Goal: Task Accomplishment & Management: Complete application form

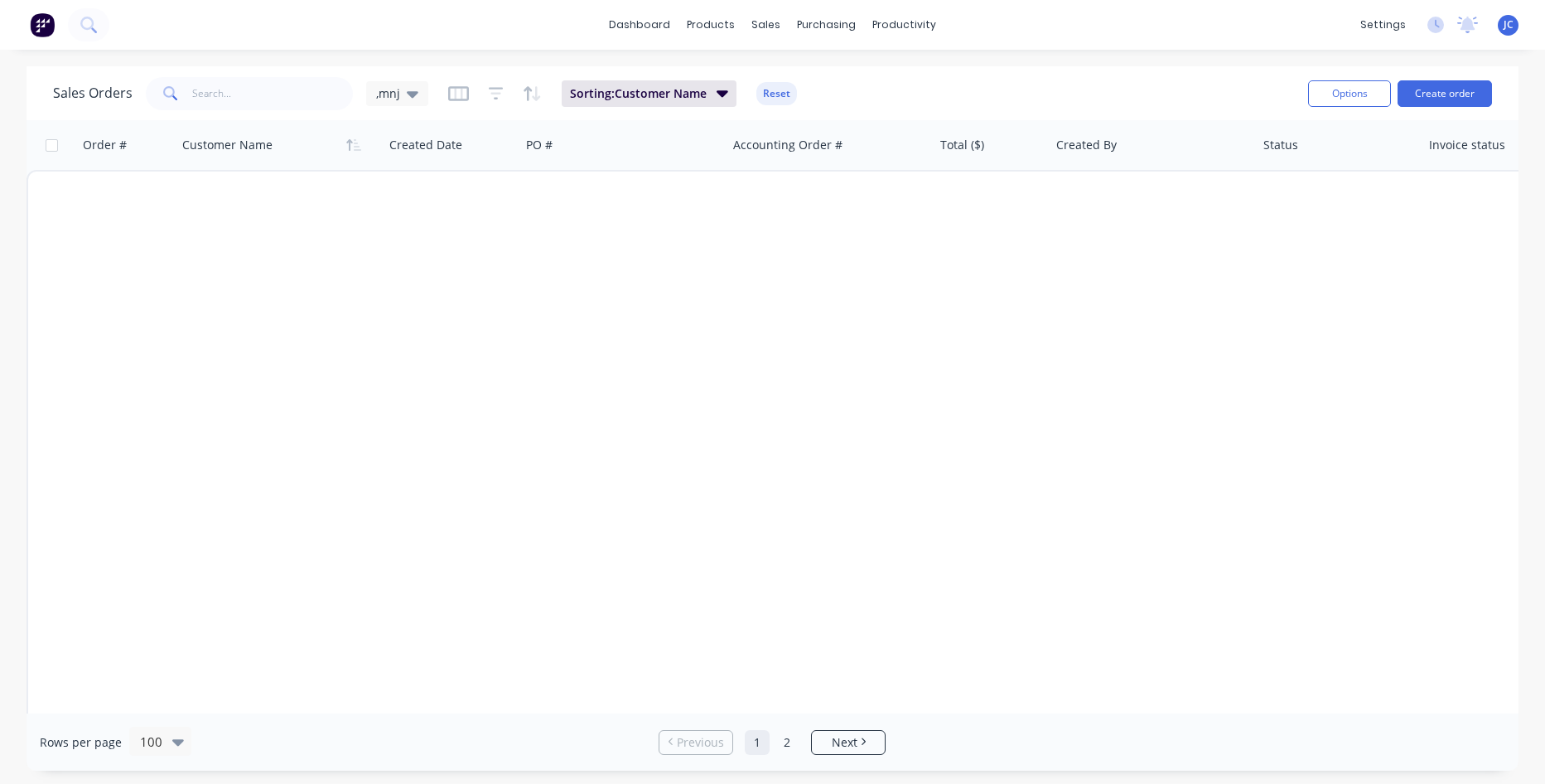
scroll to position [1242, 0]
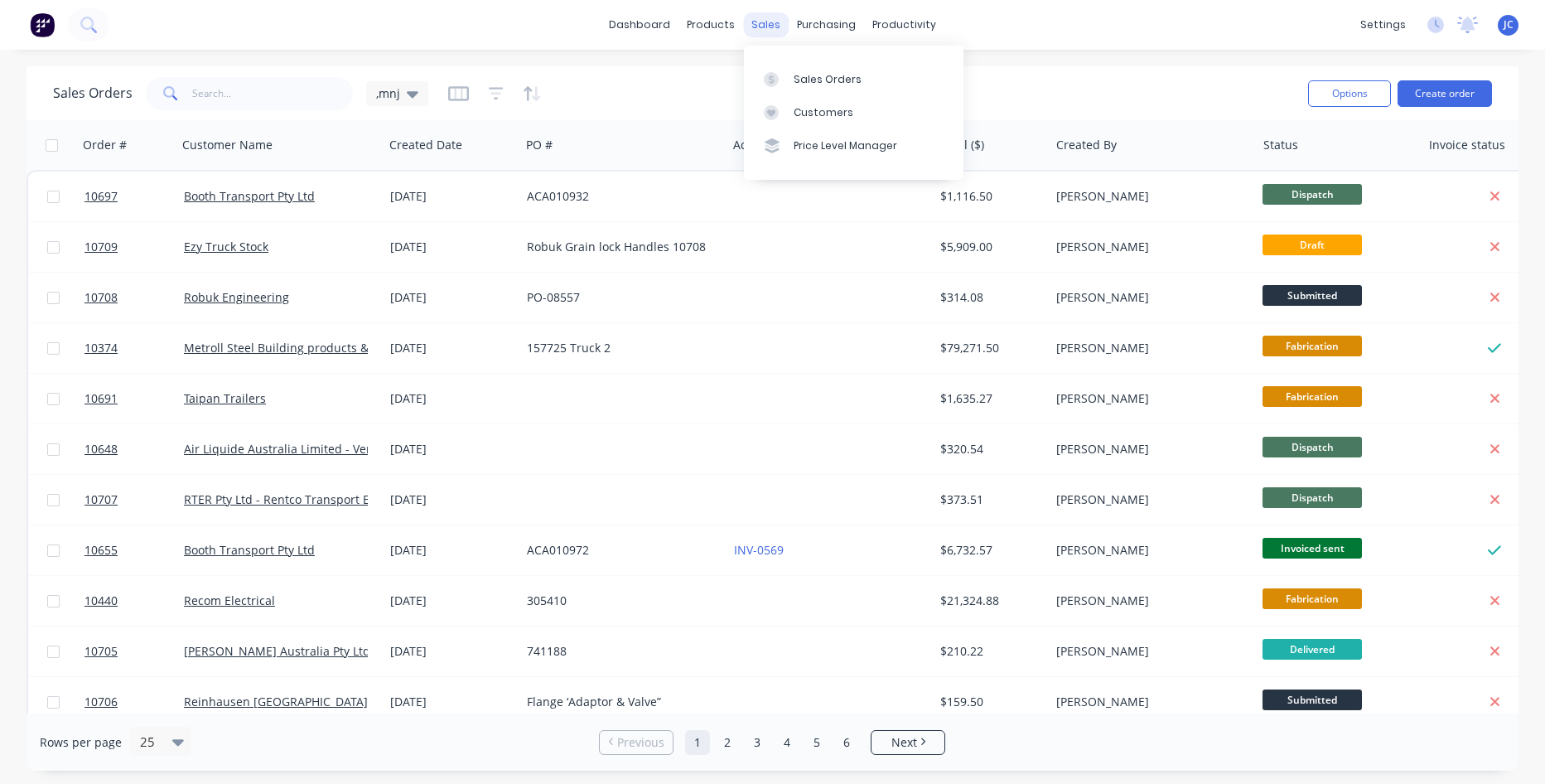
click at [753, 15] on div "sales" at bounding box center [765, 24] width 46 height 25
click at [789, 77] on link "Sales Orders" at bounding box center [853, 78] width 220 height 33
click at [263, 94] on input "text" at bounding box center [272, 93] width 162 height 33
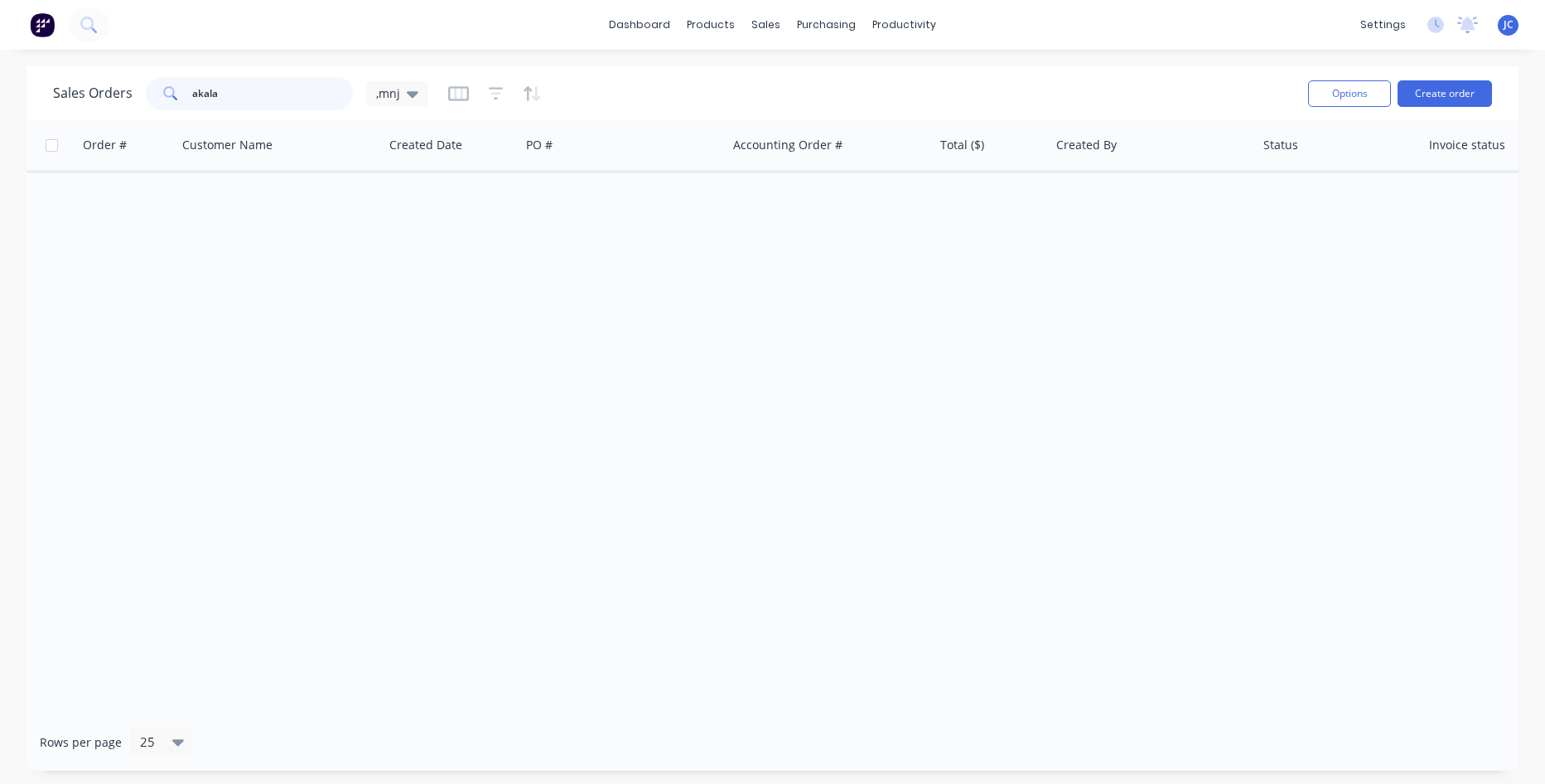
click at [248, 104] on input "akala" at bounding box center [272, 93] width 162 height 33
type input "a"
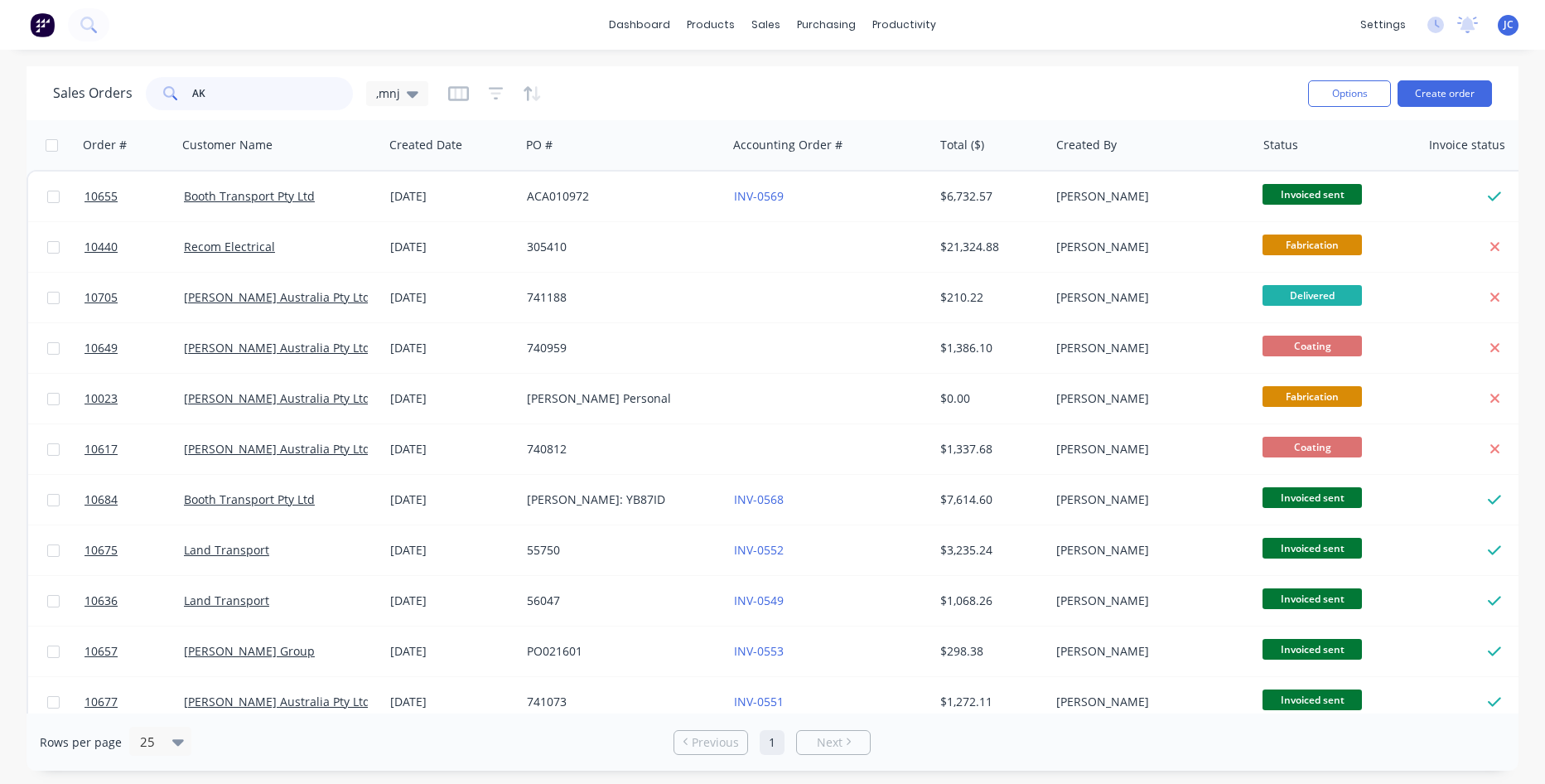
type input "A"
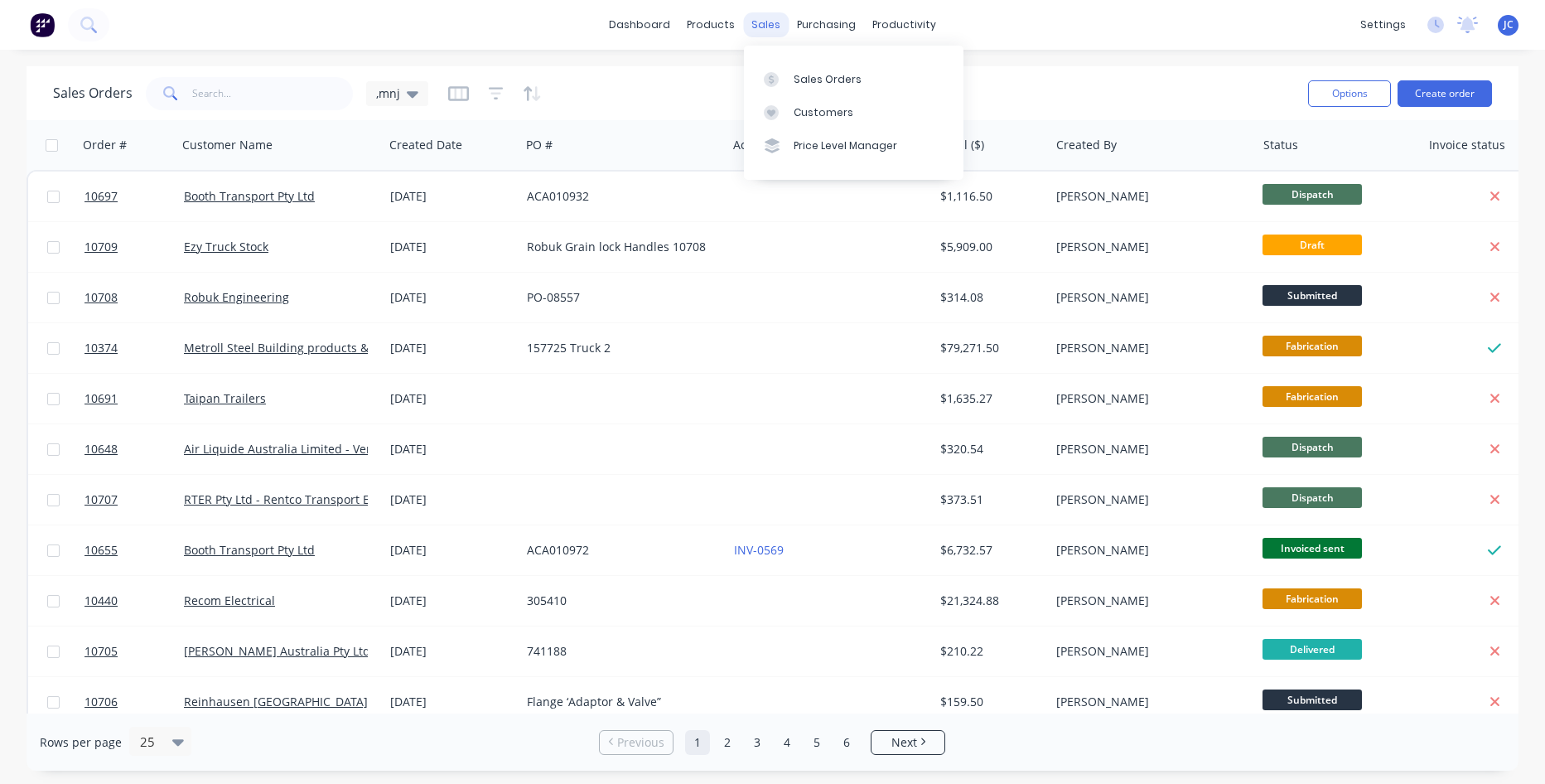
click at [775, 26] on div "sales" at bounding box center [765, 24] width 46 height 25
click at [786, 83] on div at bounding box center [776, 80] width 25 height 15
click at [809, 80] on div "Sales Orders" at bounding box center [827, 80] width 68 height 15
click at [230, 97] on input "text" at bounding box center [272, 93] width 162 height 33
click at [233, 150] on div at bounding box center [274, 144] width 184 height 33
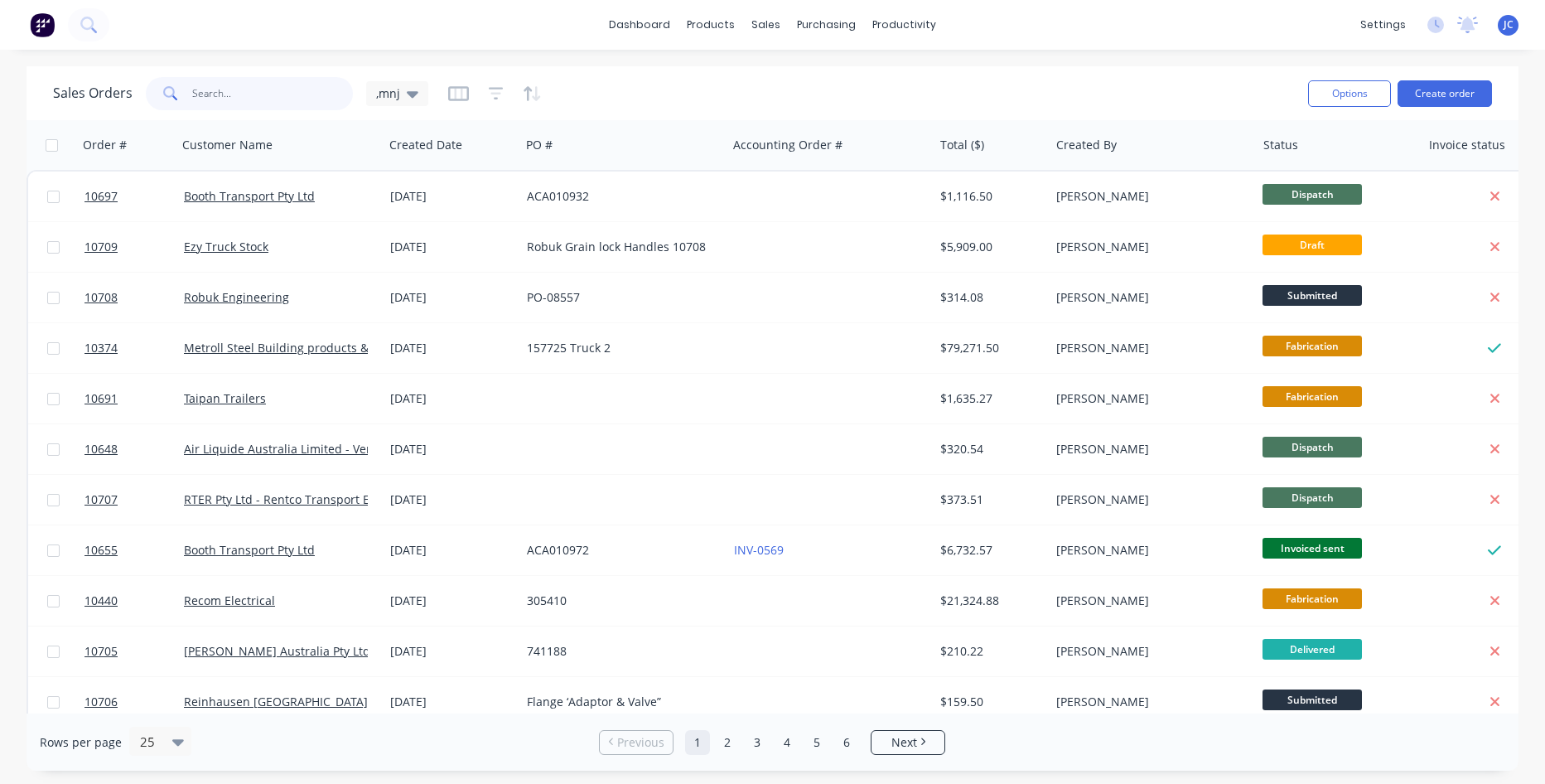
click at [238, 95] on input "text" at bounding box center [272, 93] width 162 height 33
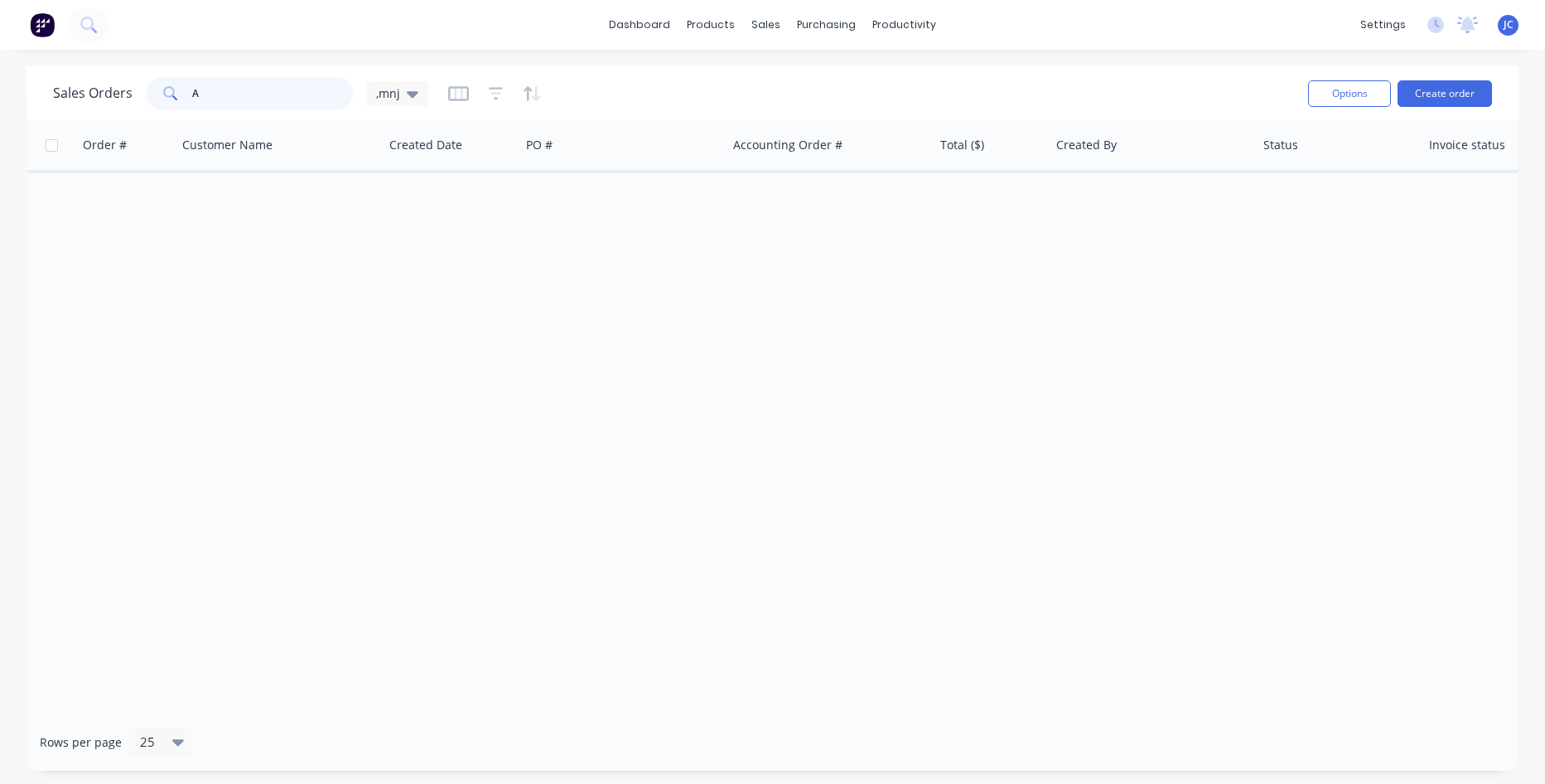
type input "A"
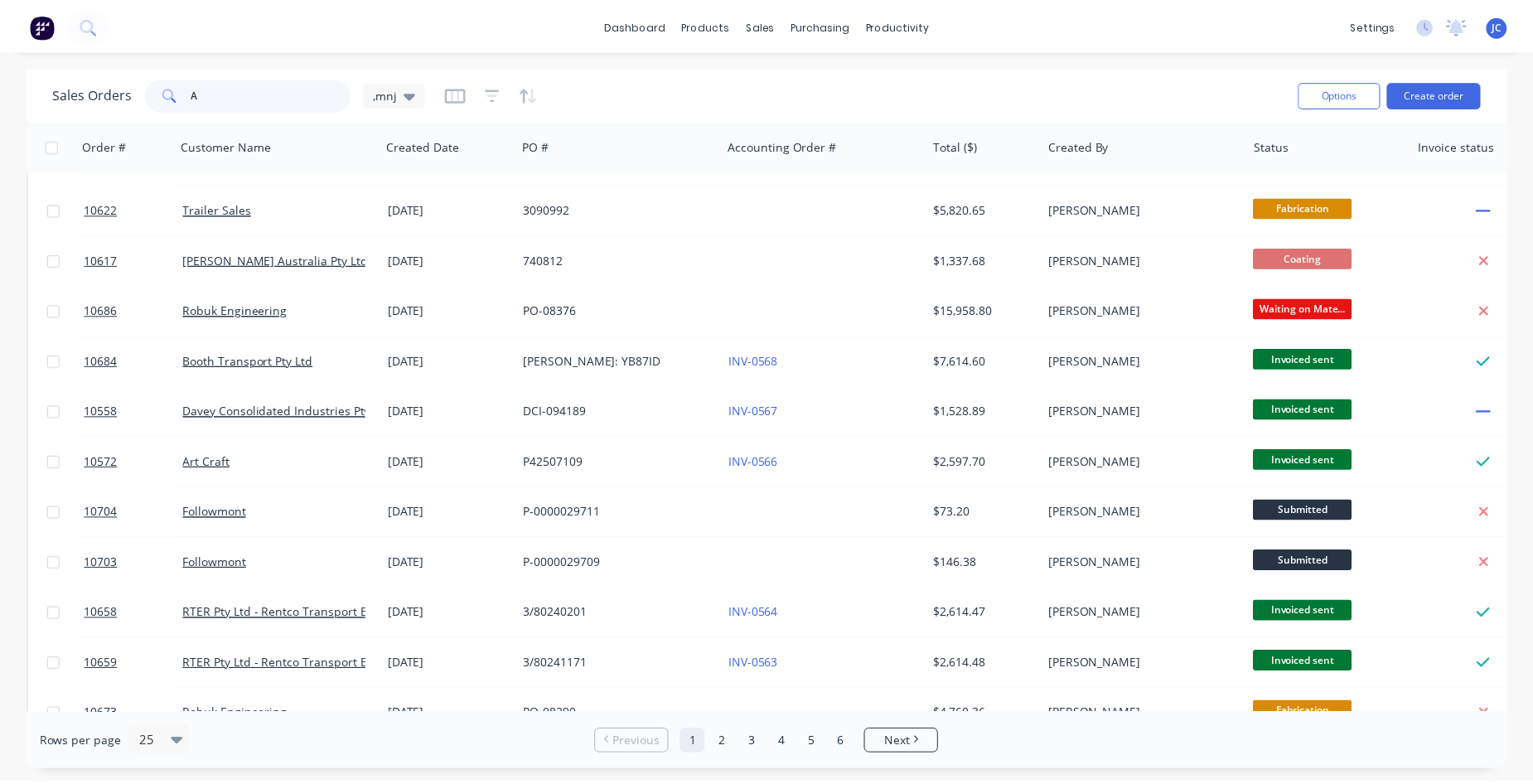
scroll to position [728, 0]
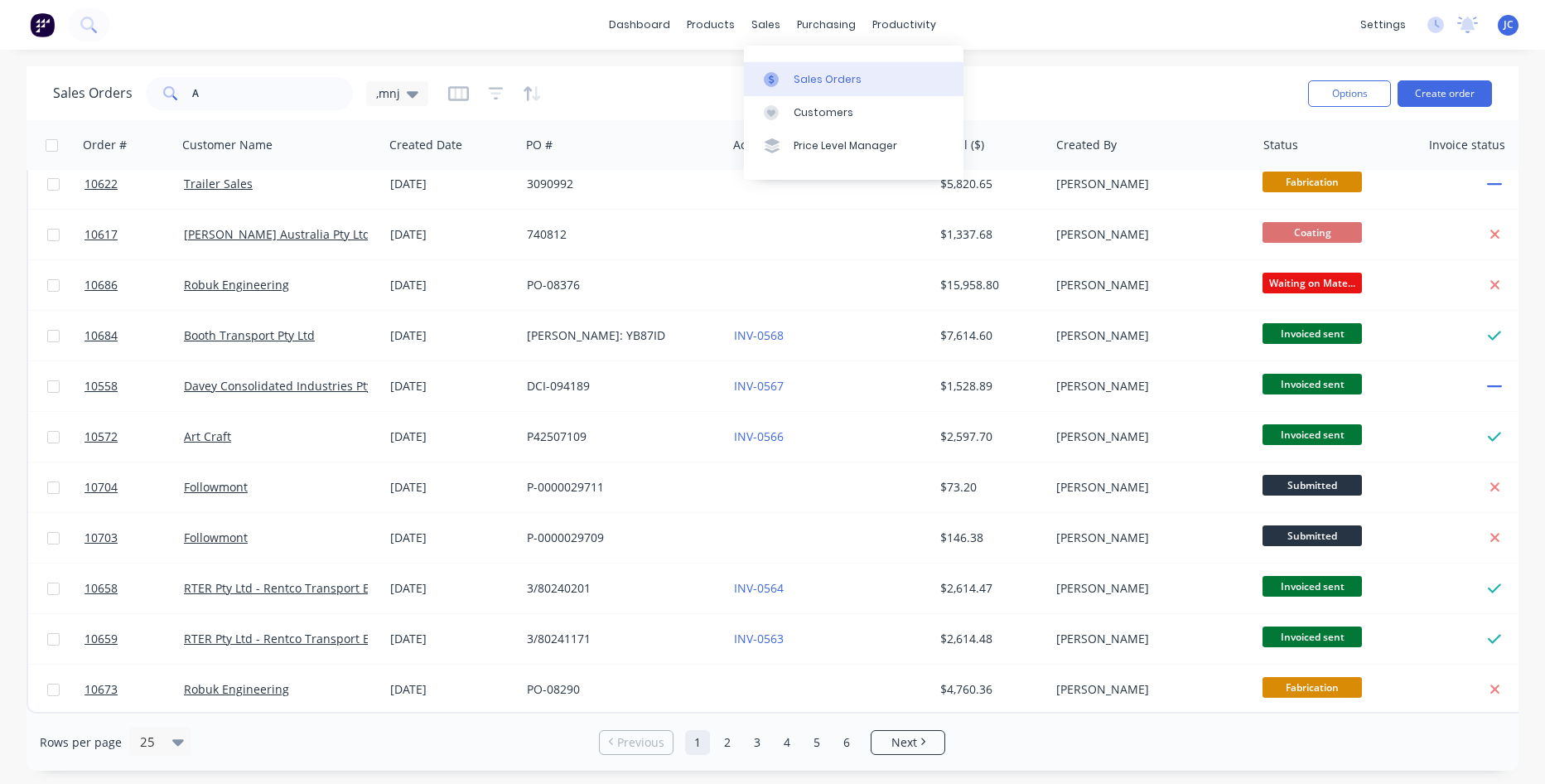
click at [825, 81] on div "Sales Orders" at bounding box center [827, 80] width 68 height 15
click at [816, 76] on div "Sales Orders" at bounding box center [827, 80] width 68 height 15
click at [1433, 95] on button "Create order" at bounding box center [1445, 94] width 95 height 26
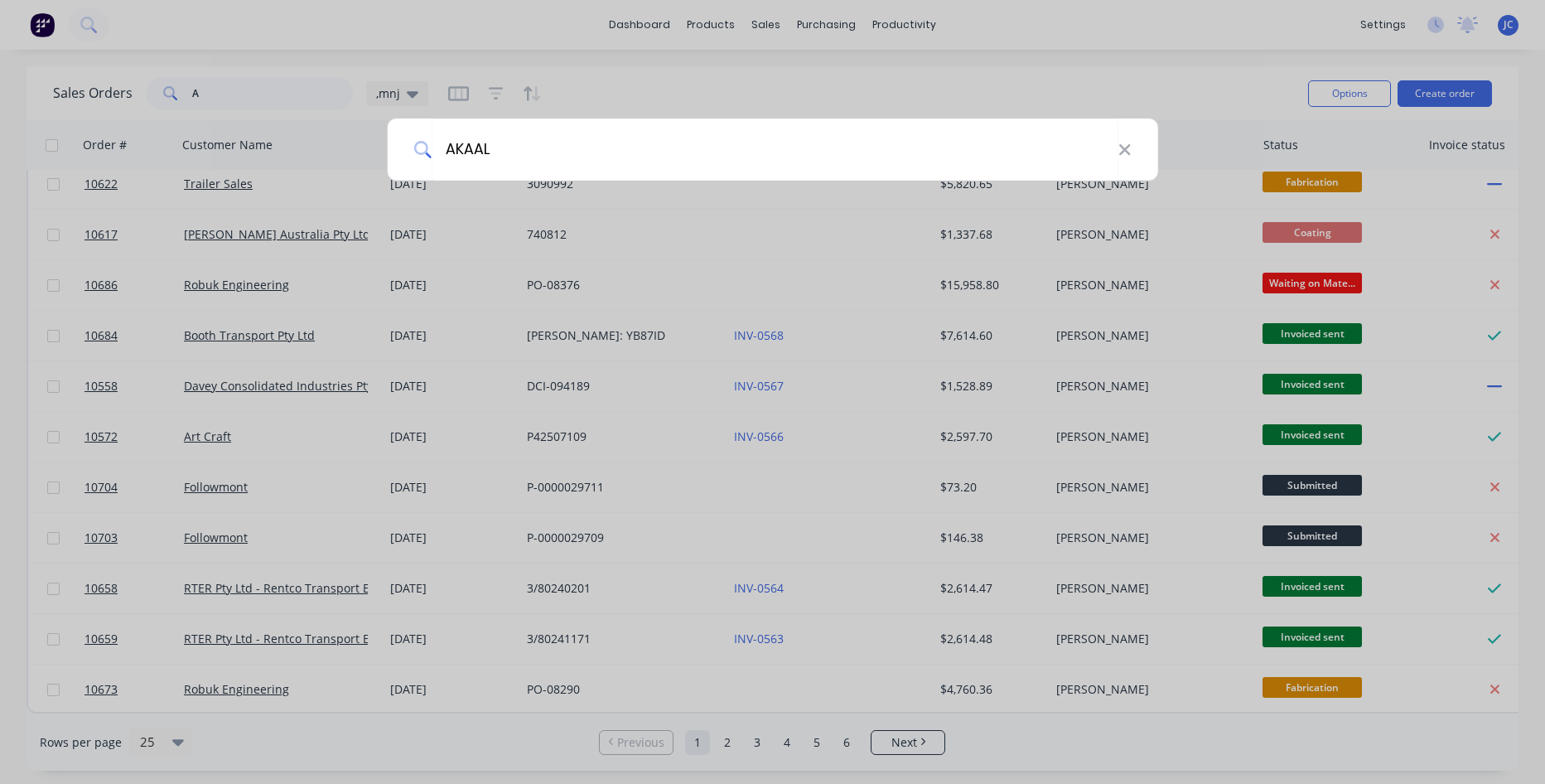
type input "AKAAL"
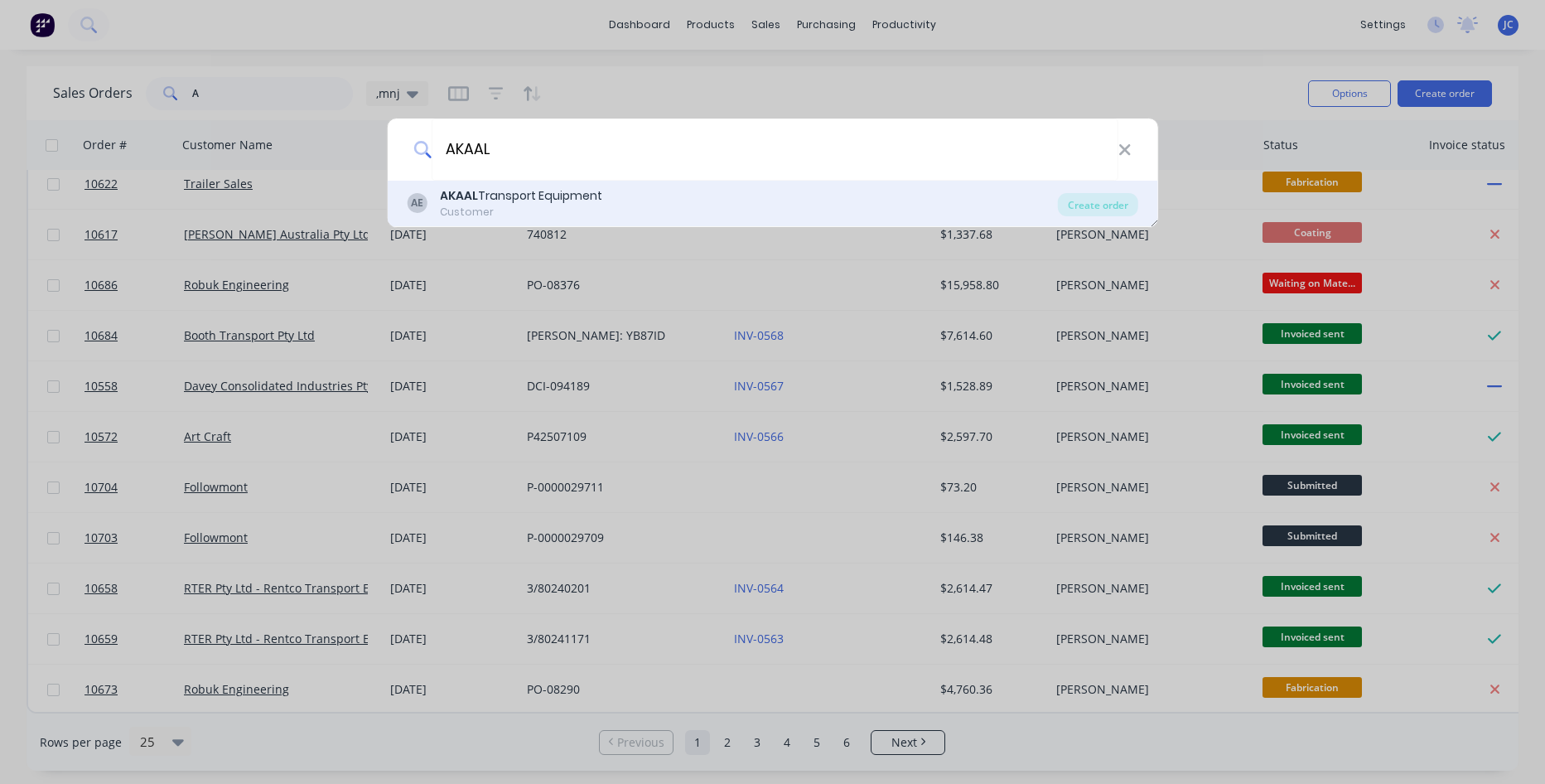
click at [638, 188] on div "AE AKAAL Transport Equipment Customer" at bounding box center [733, 203] width 651 height 33
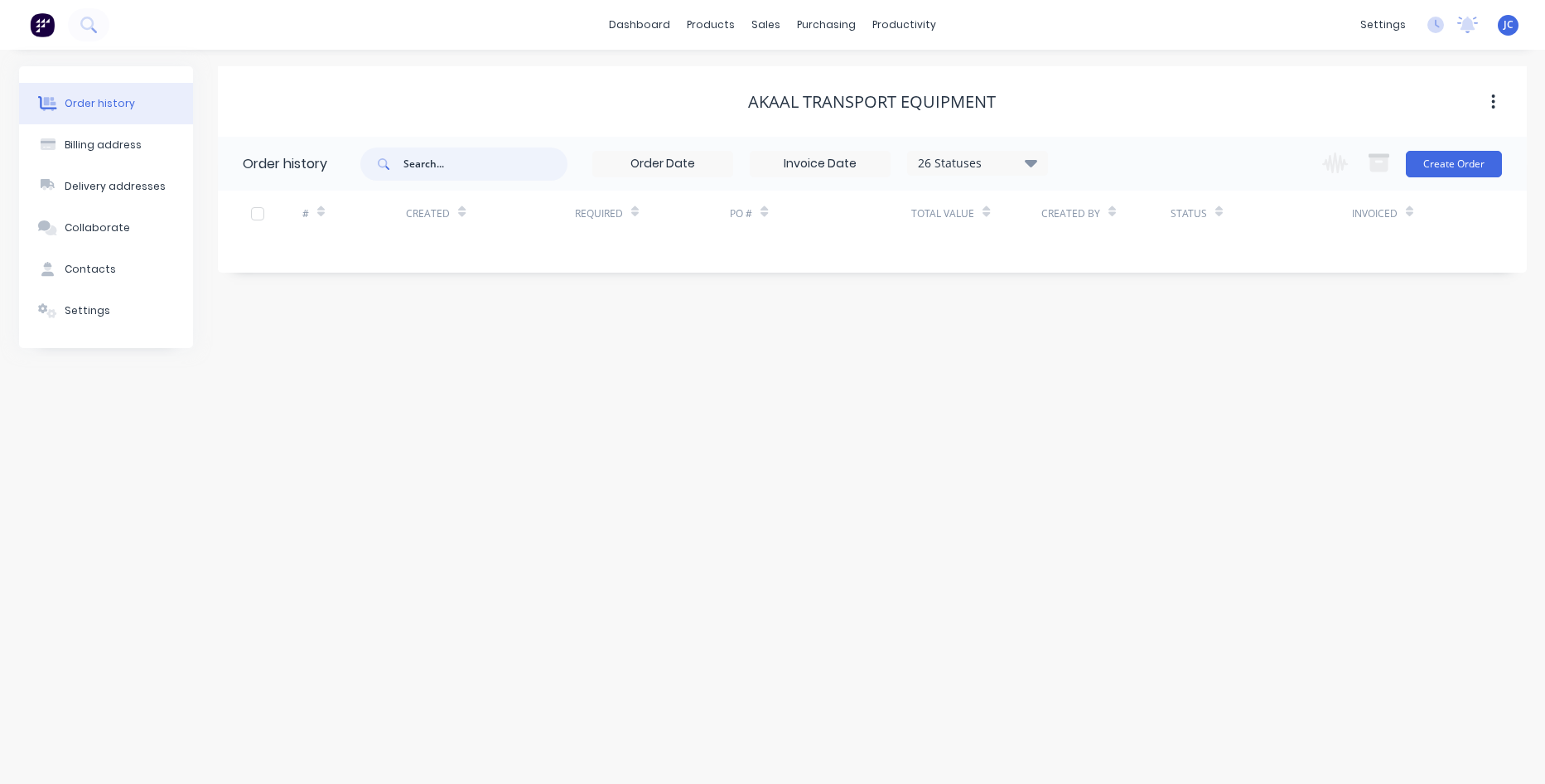
click at [460, 171] on input "text" at bounding box center [485, 164] width 164 height 33
click at [1447, 156] on button "Create Order" at bounding box center [1454, 164] width 96 height 26
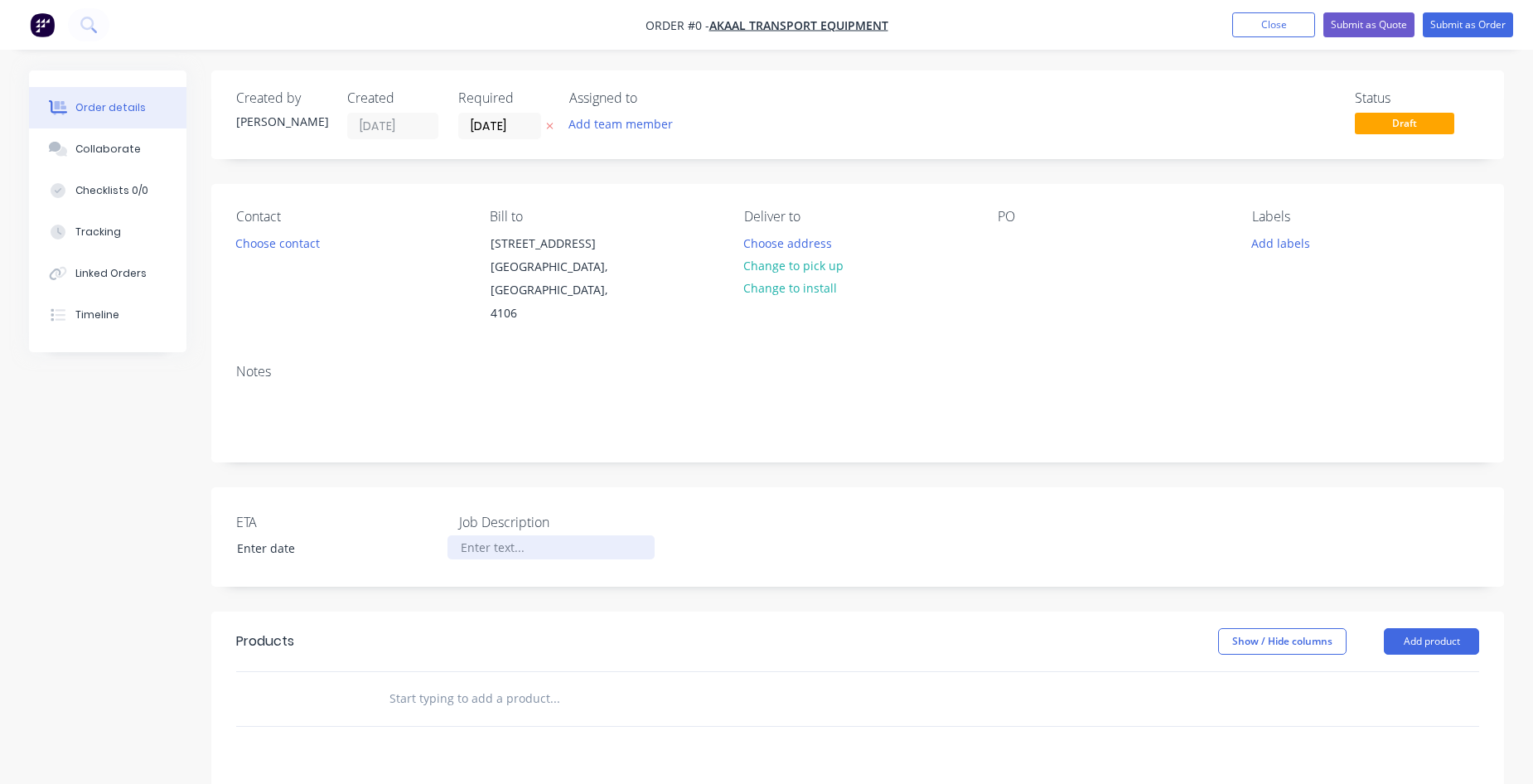
click at [478, 535] on div at bounding box center [550, 547] width 207 height 24
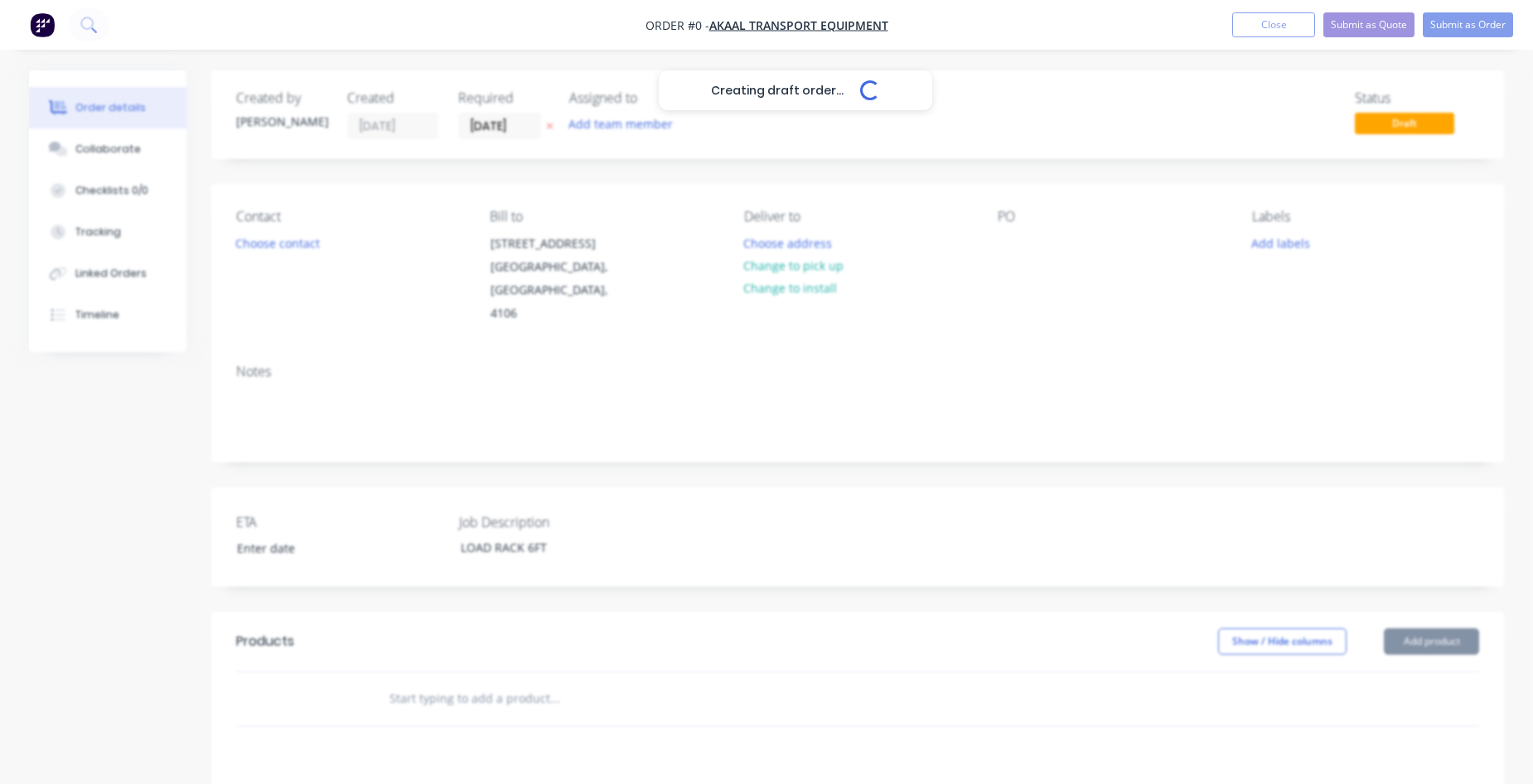
click at [426, 655] on div "Creating draft order... Loading... Order details Collaborate Checklists 0/0 Tra…" at bounding box center [766, 609] width 1509 height 1079
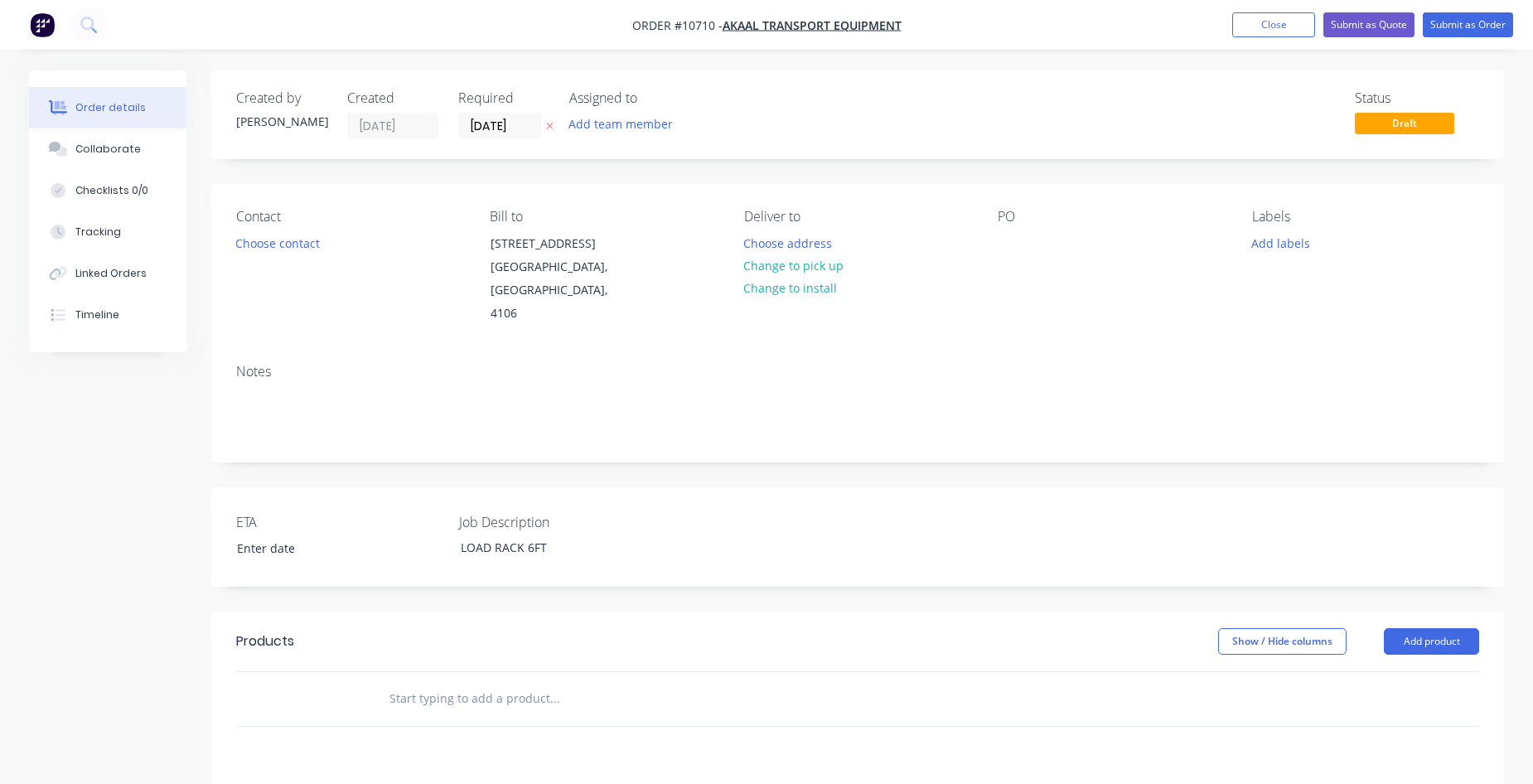
click at [412, 684] on input "text" at bounding box center [554, 698] width 331 height 33
type input "FQ9903"
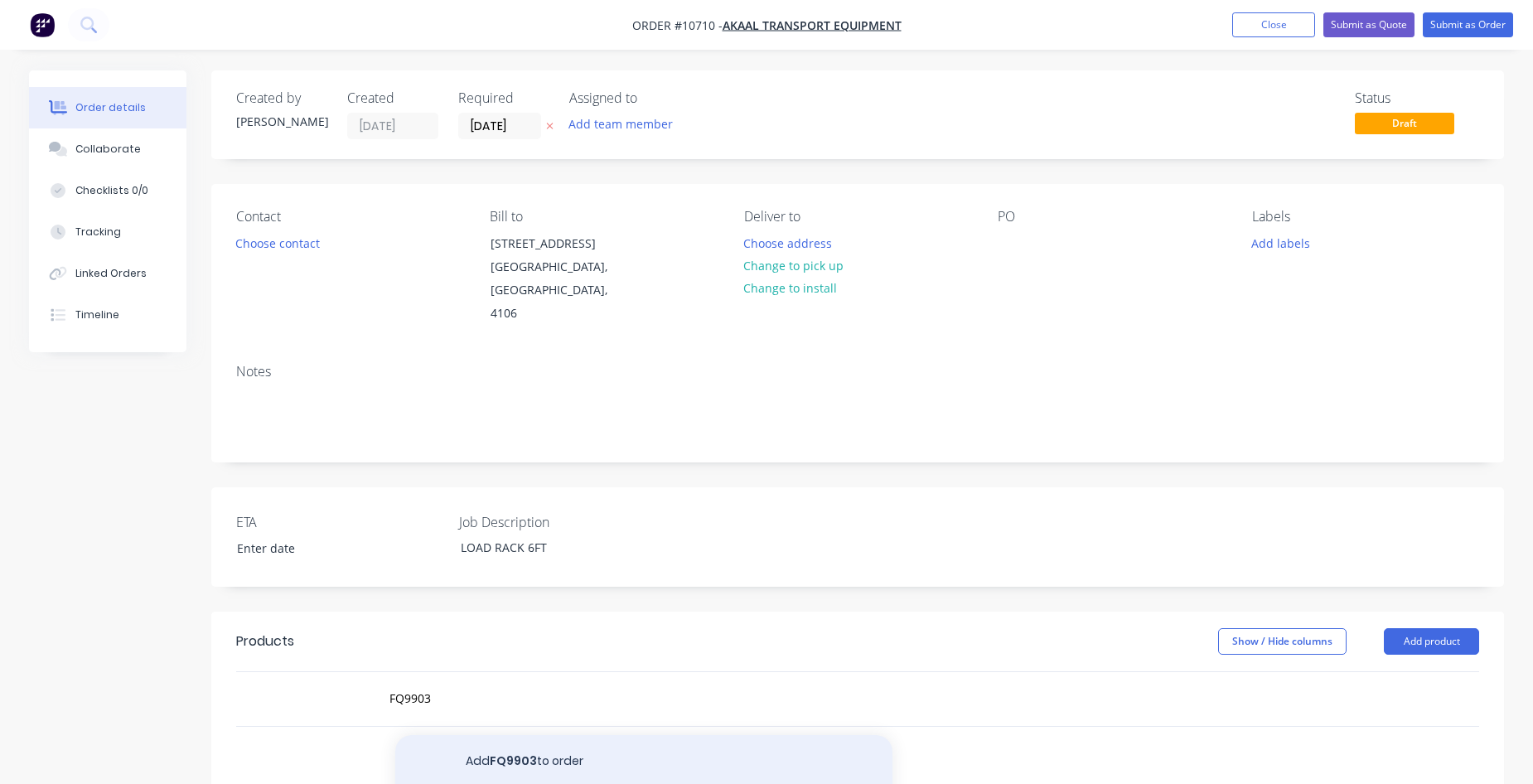
click at [590, 740] on button "Add FQ9903 to order" at bounding box center [643, 761] width 497 height 53
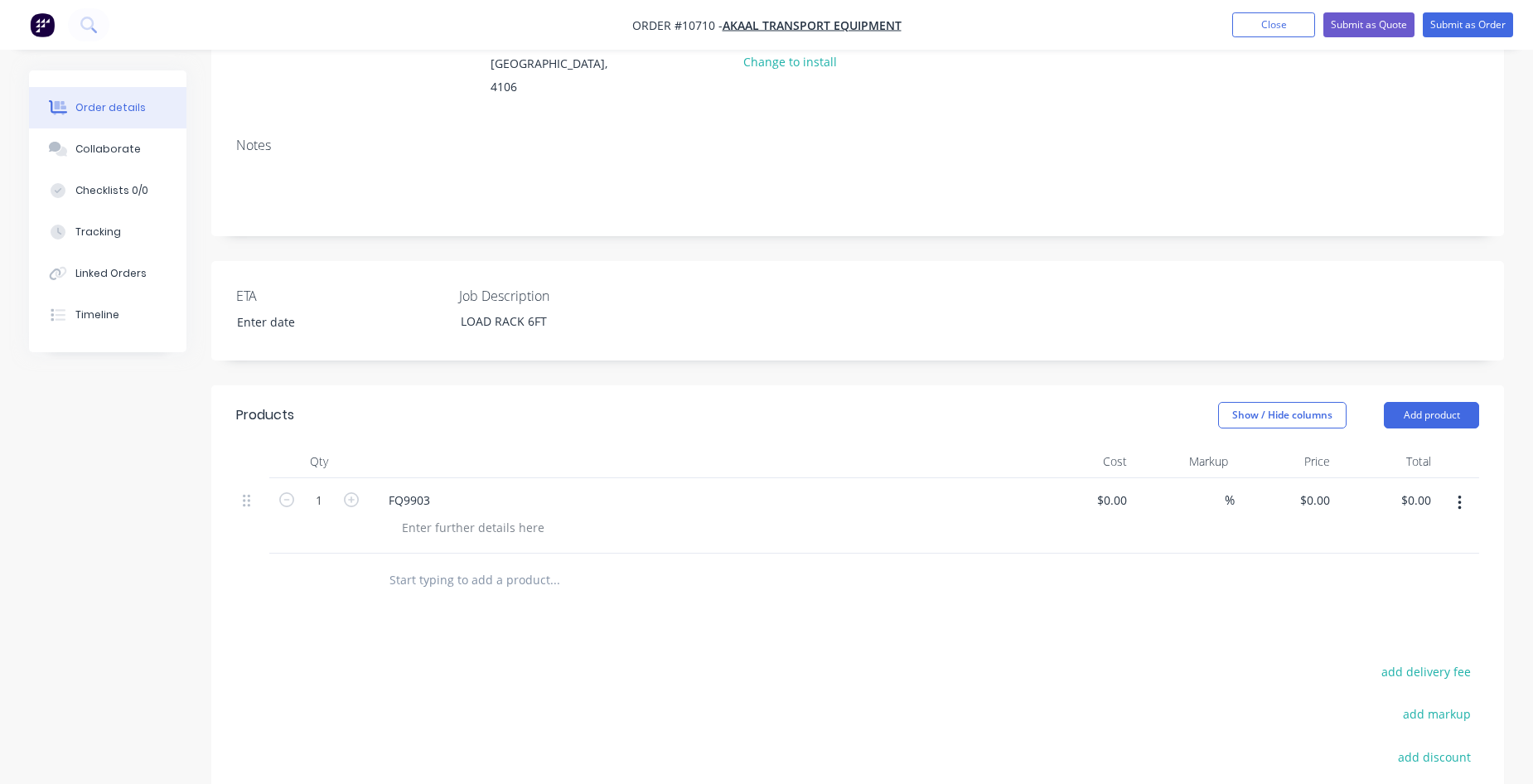
scroll to position [249, 0]
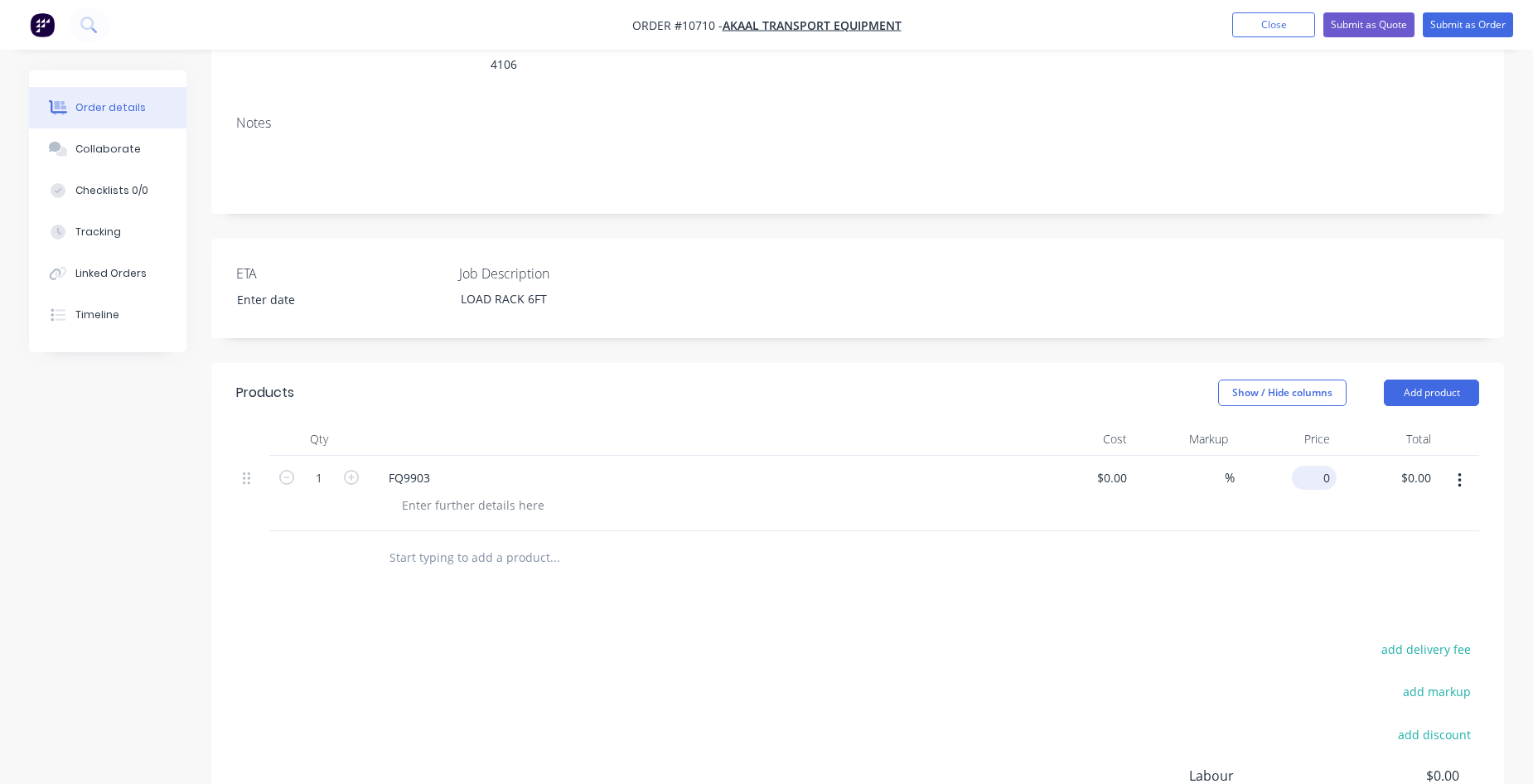
click at [1312, 466] on div "0 $0.00" at bounding box center [1314, 478] width 45 height 24
type input "$550.00"
click at [352, 470] on icon "button" at bounding box center [351, 477] width 15 height 15
type input "2"
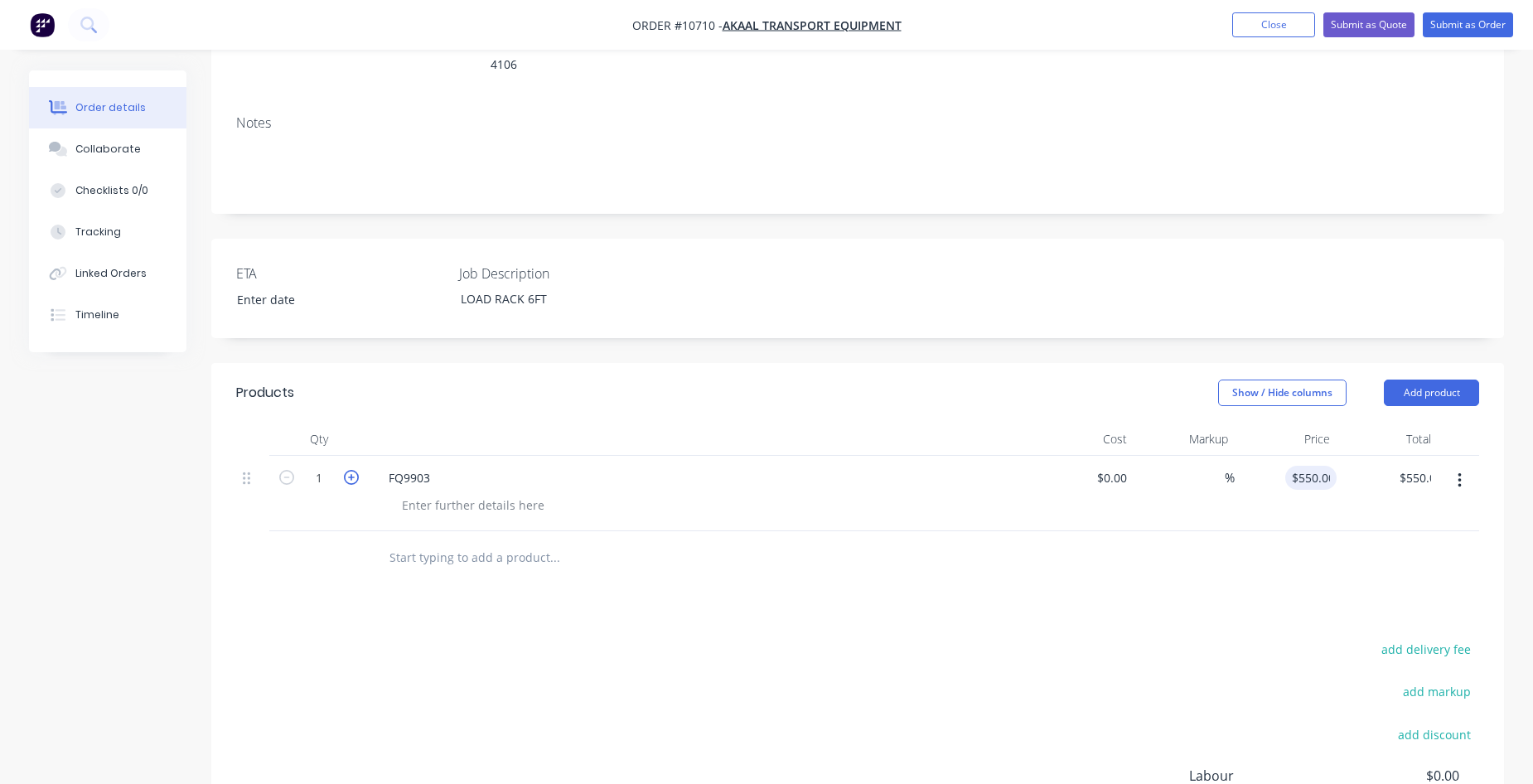
type input "$1,100.00"
click at [352, 470] on icon "button" at bounding box center [351, 477] width 15 height 15
type input "3"
type input "$1,650.00"
click at [510, 493] on div at bounding box center [473, 505] width 169 height 24
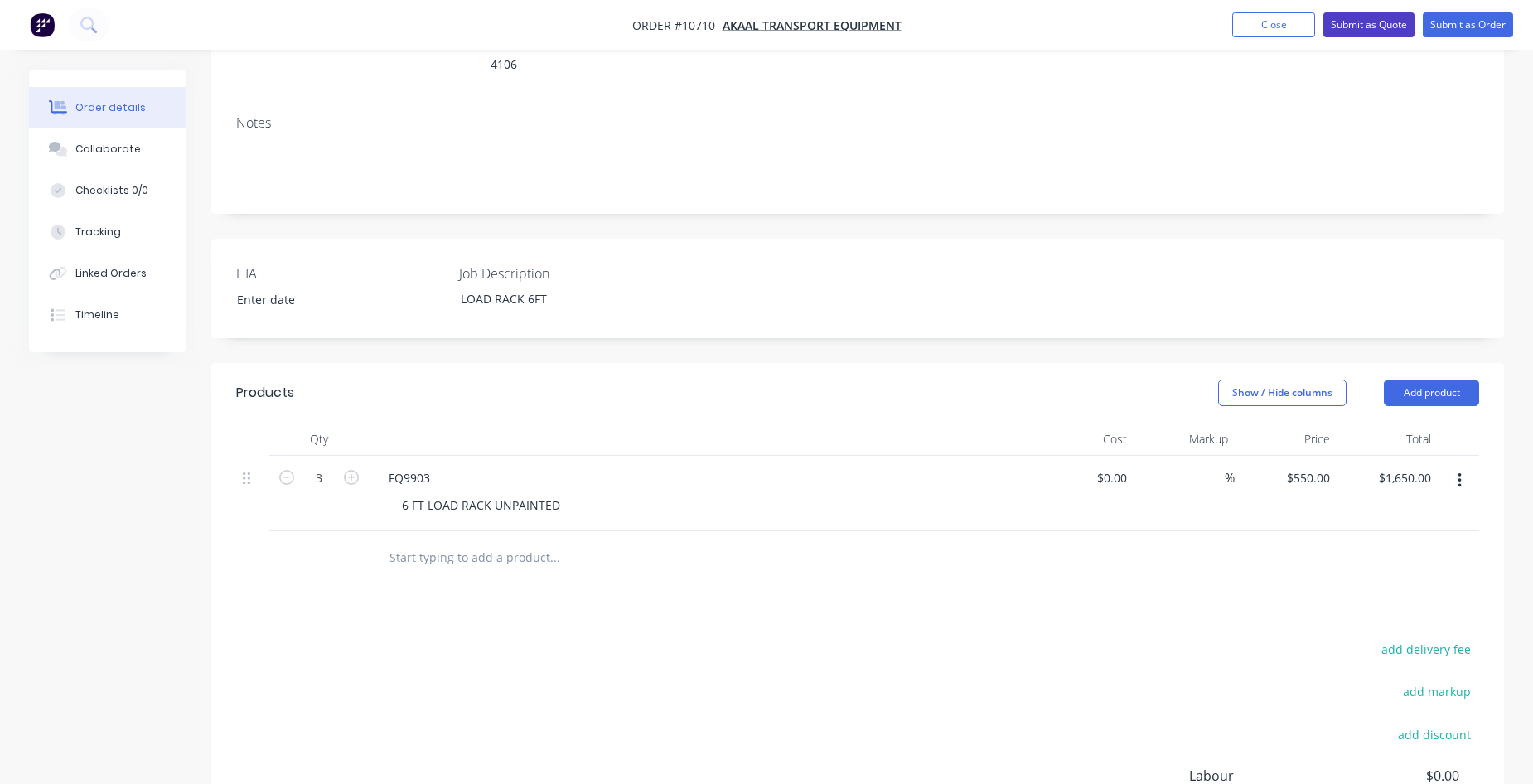
click at [1394, 25] on button "Submit as Quote" at bounding box center [1368, 24] width 91 height 25
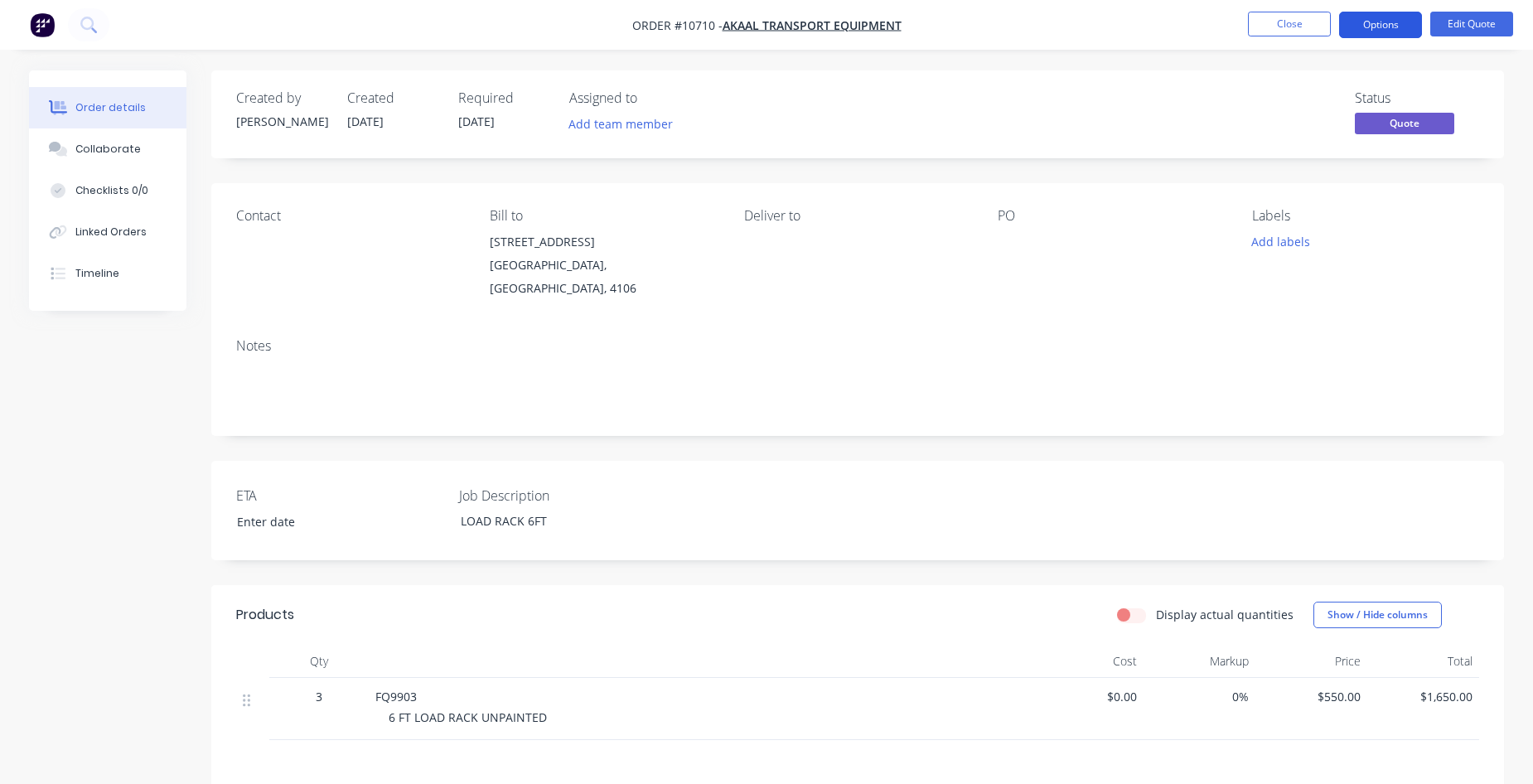
click at [1385, 22] on button "Options" at bounding box center [1380, 24] width 83 height 26
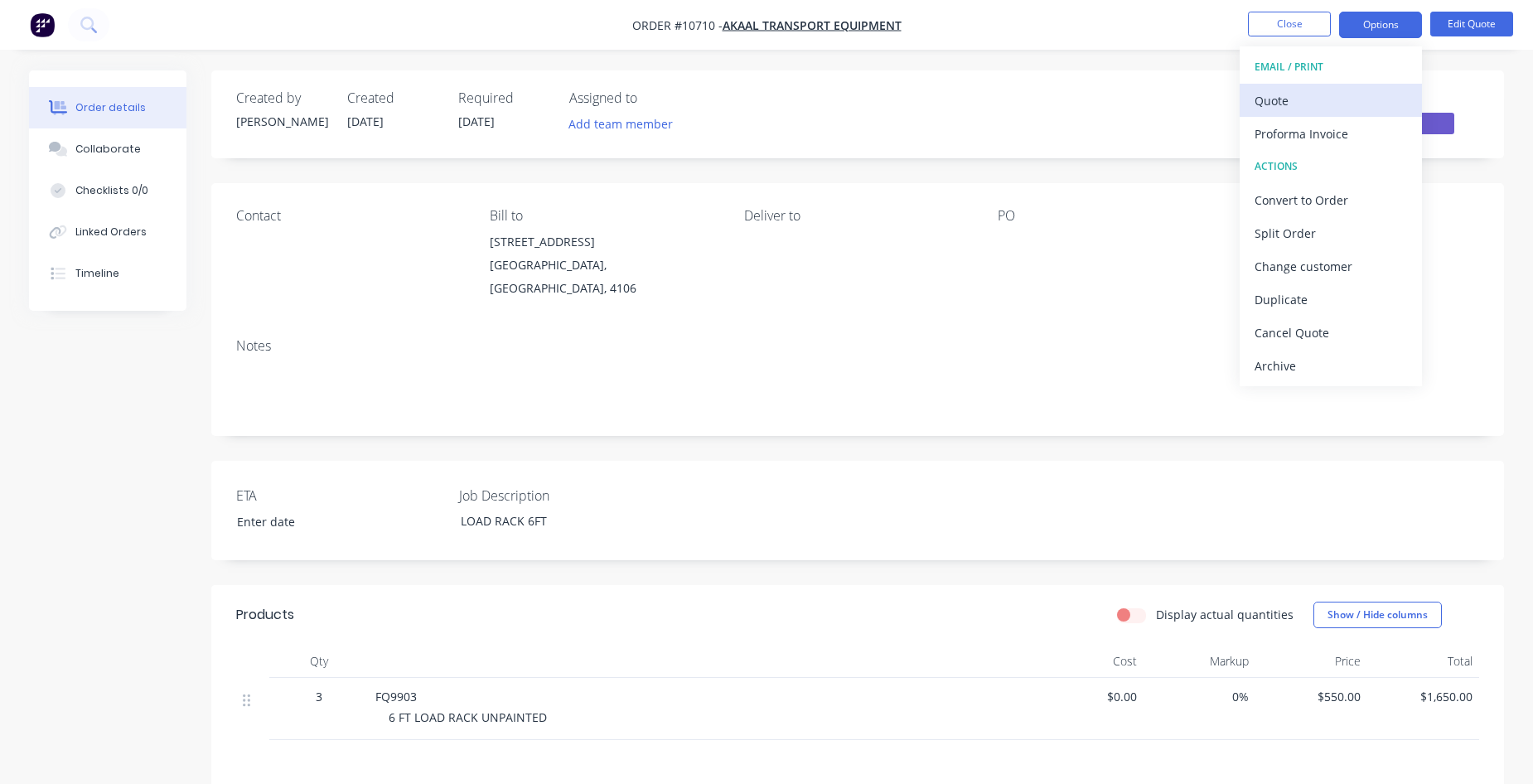
click at [1319, 109] on div "Quote" at bounding box center [1331, 101] width 153 height 24
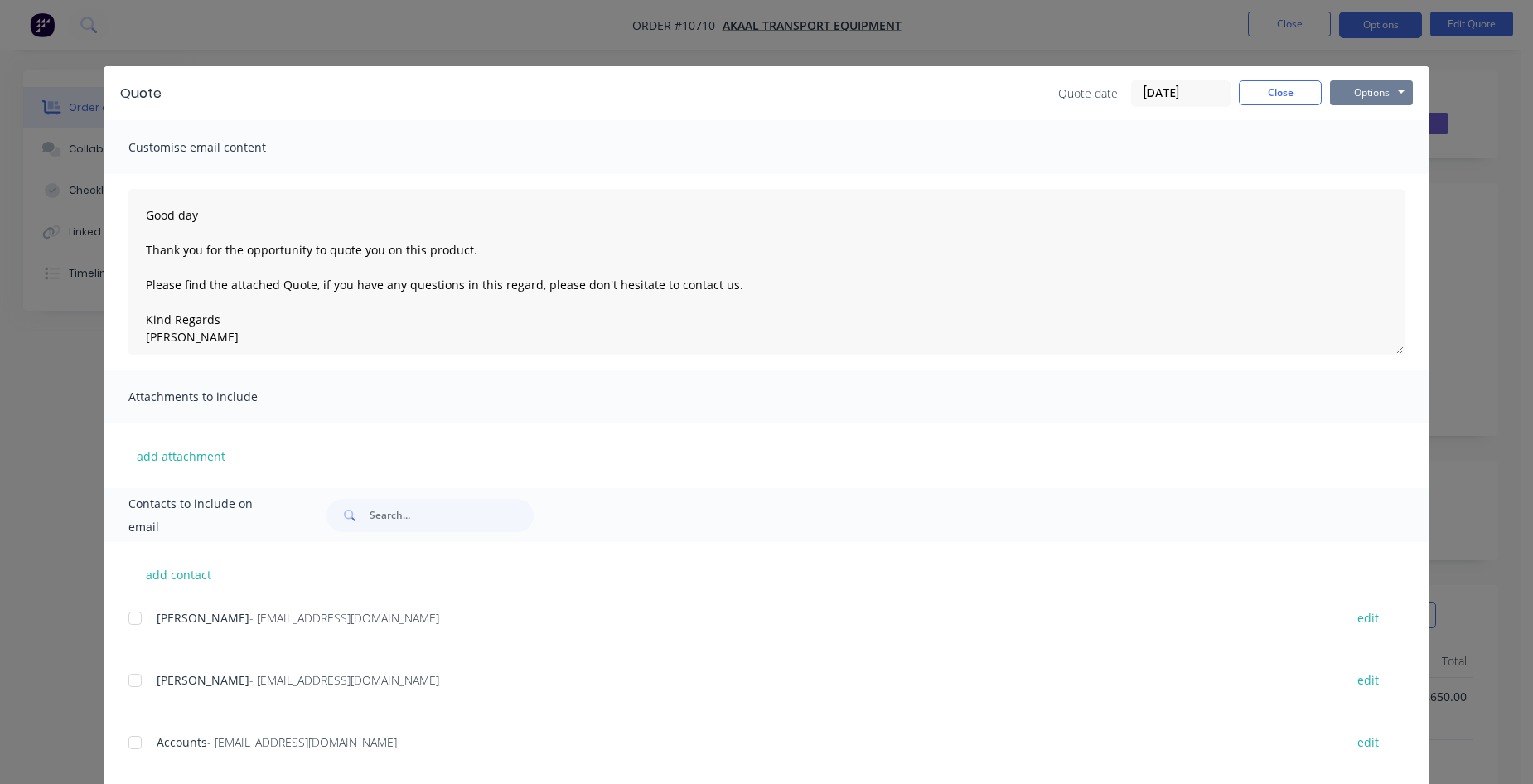
click at [1356, 93] on button "Options" at bounding box center [1371, 93] width 83 height 25
click at [1397, 123] on button "Preview" at bounding box center [1382, 122] width 106 height 27
click at [1372, 97] on button "Options" at bounding box center [1371, 93] width 83 height 25
click at [1373, 170] on button "Email" at bounding box center [1382, 176] width 106 height 27
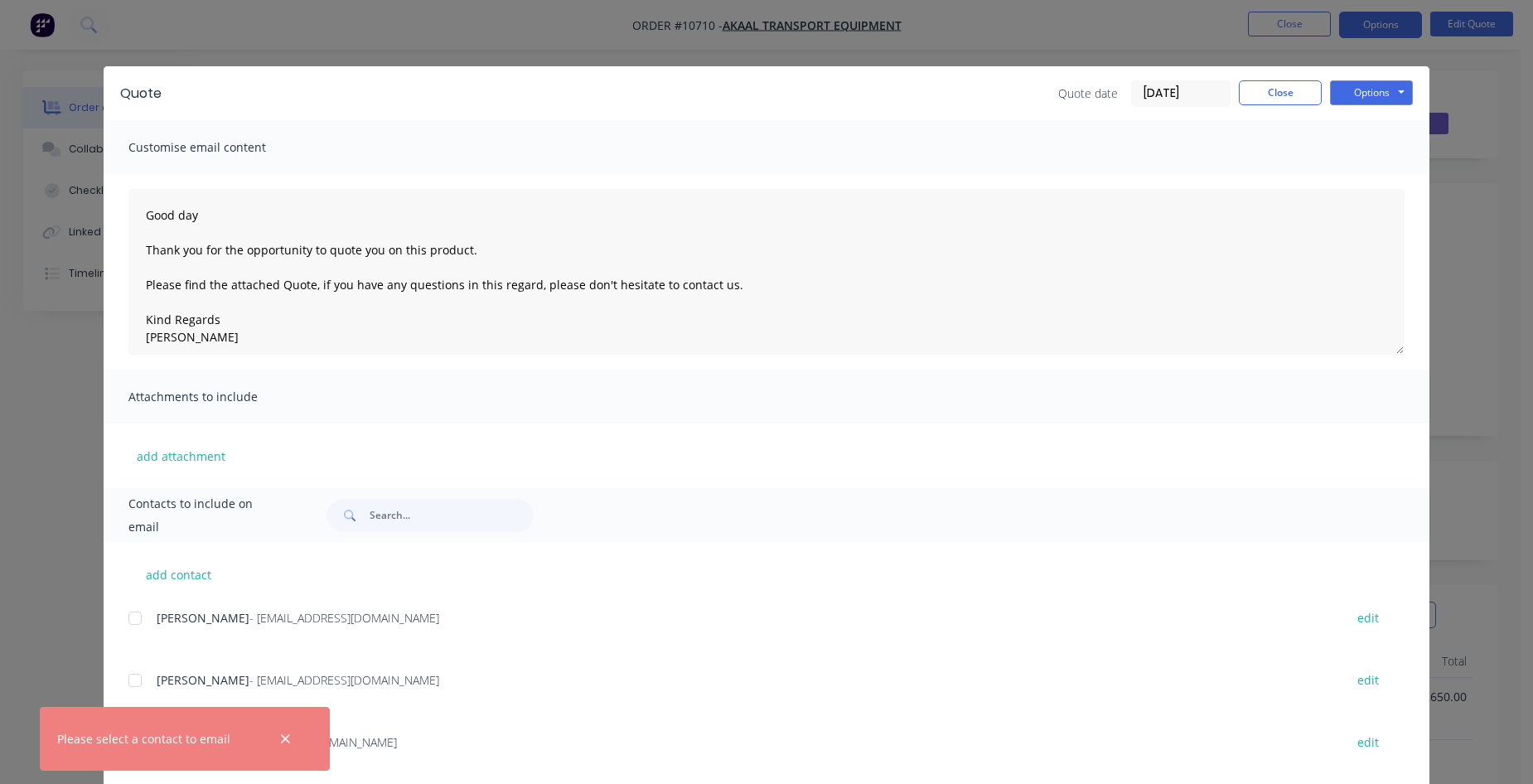
click at [297, 727] on div at bounding box center [285, 738] width 54 height 40
click at [281, 741] on icon "button" at bounding box center [285, 739] width 11 height 15
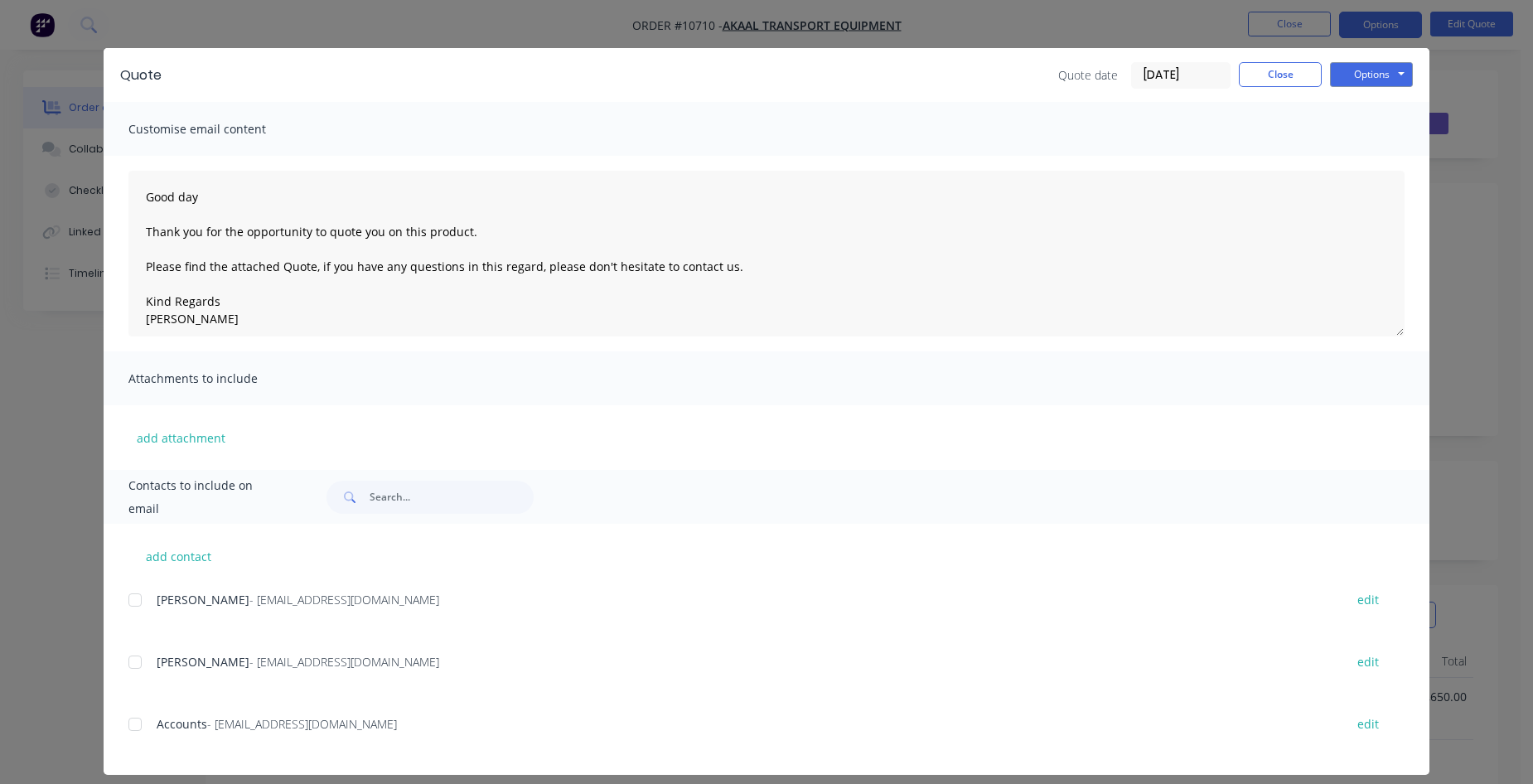
scroll to position [33, 0]
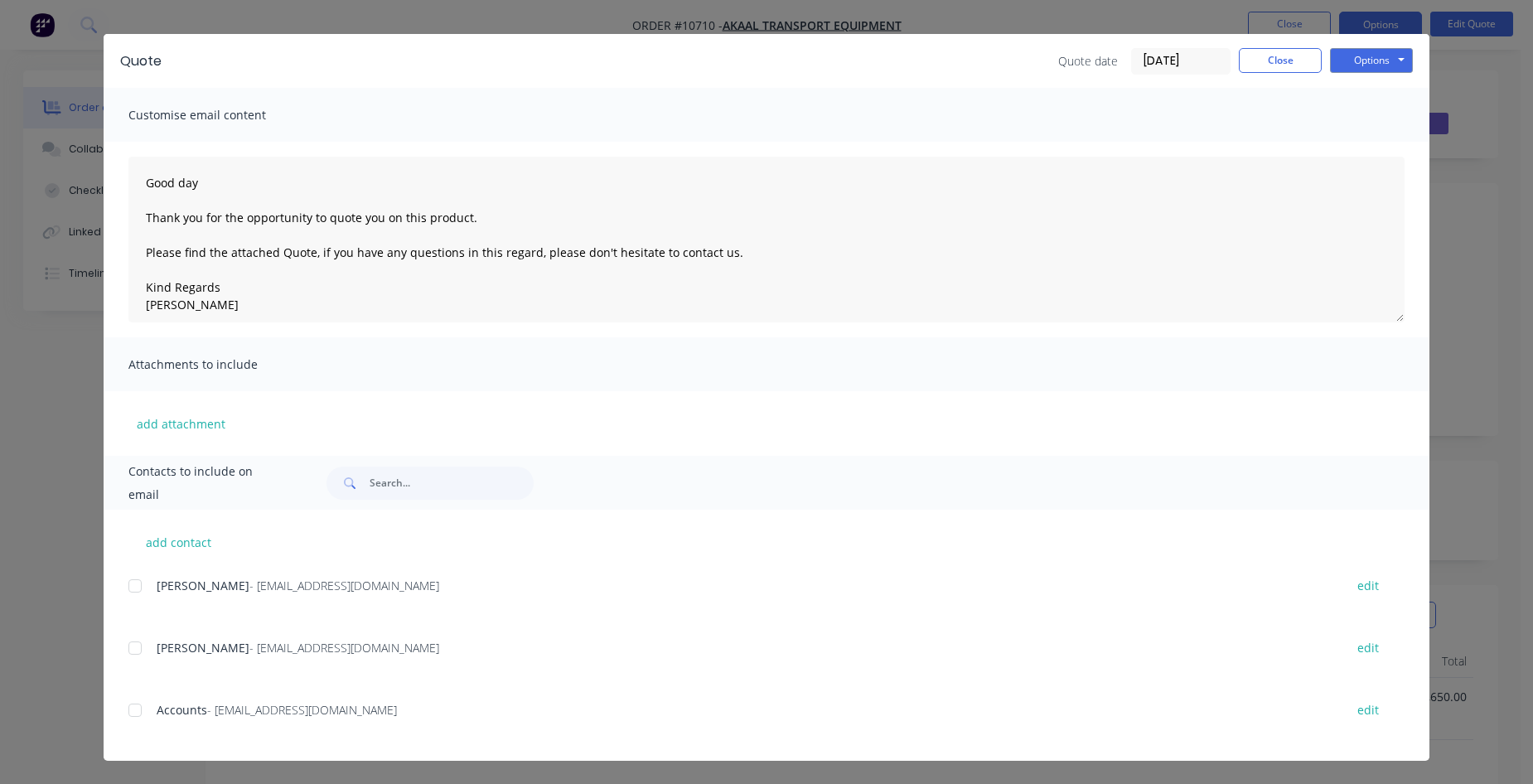
click at [134, 585] on div at bounding box center [135, 585] width 33 height 33
click at [1355, 57] on button "Options" at bounding box center [1371, 60] width 83 height 25
click at [1371, 143] on button "Email" at bounding box center [1382, 144] width 106 height 27
type textarea "Good day Thank you for the opportunity to quote you on this product. Please fin…"
